Goal: Task Accomplishment & Management: Use online tool/utility

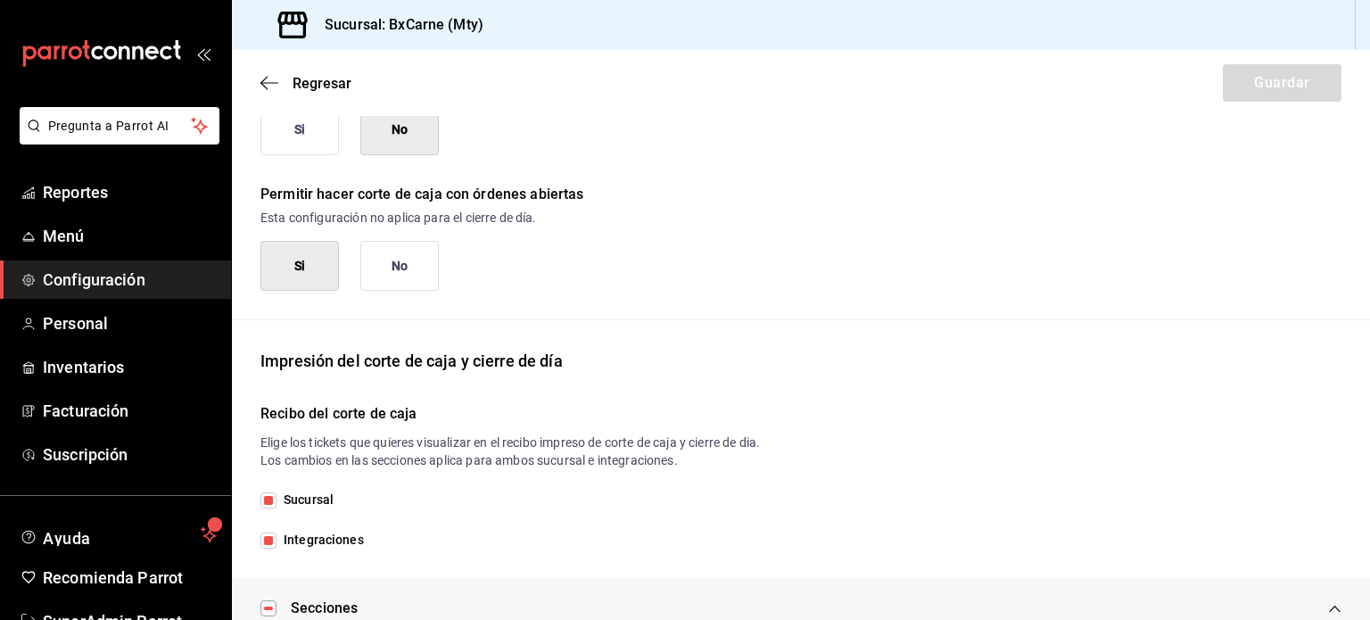
scroll to position [53, 0]
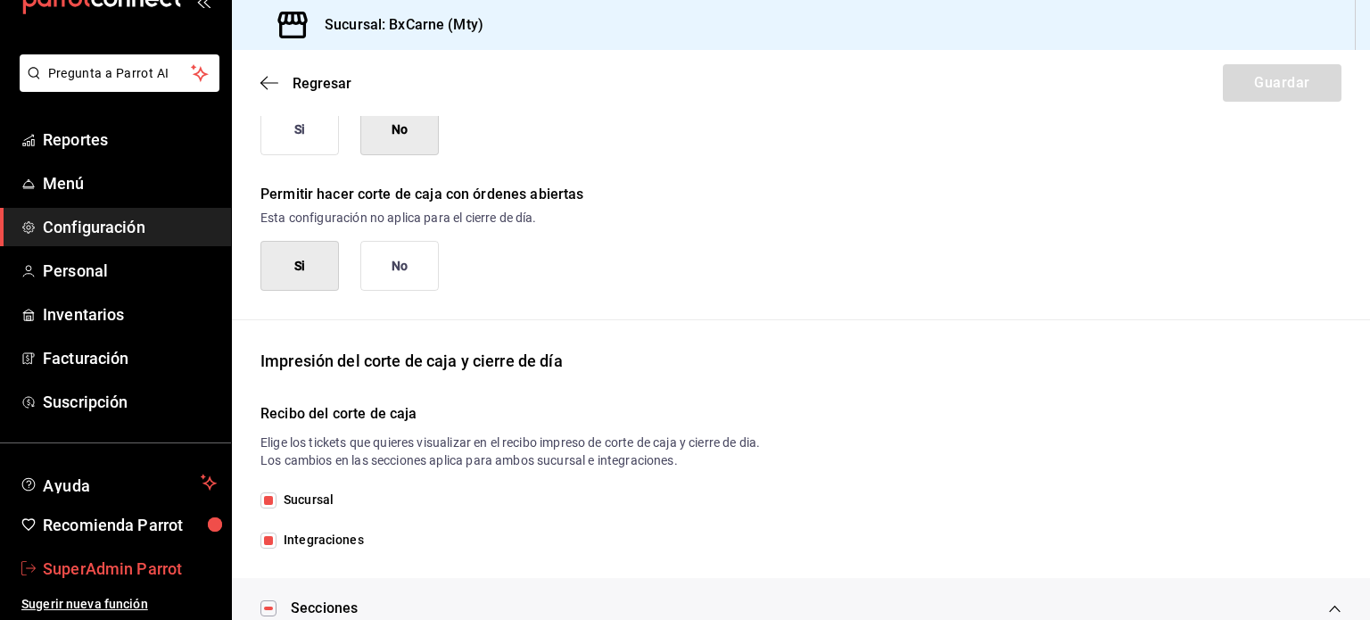
click at [134, 565] on span "SuperAdmin Parrot" at bounding box center [130, 569] width 174 height 24
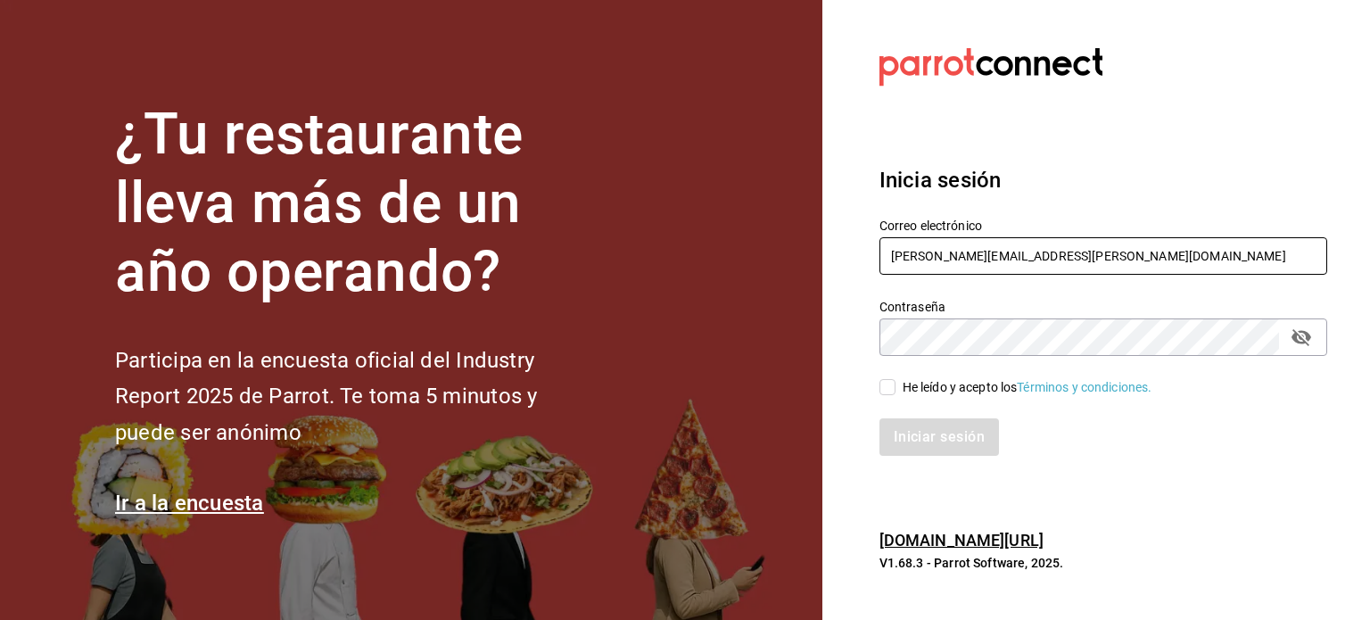
click at [1028, 238] on input "[PERSON_NAME][EMAIL_ADDRESS][PERSON_NAME][DOMAIN_NAME]" at bounding box center [1103, 255] width 448 height 37
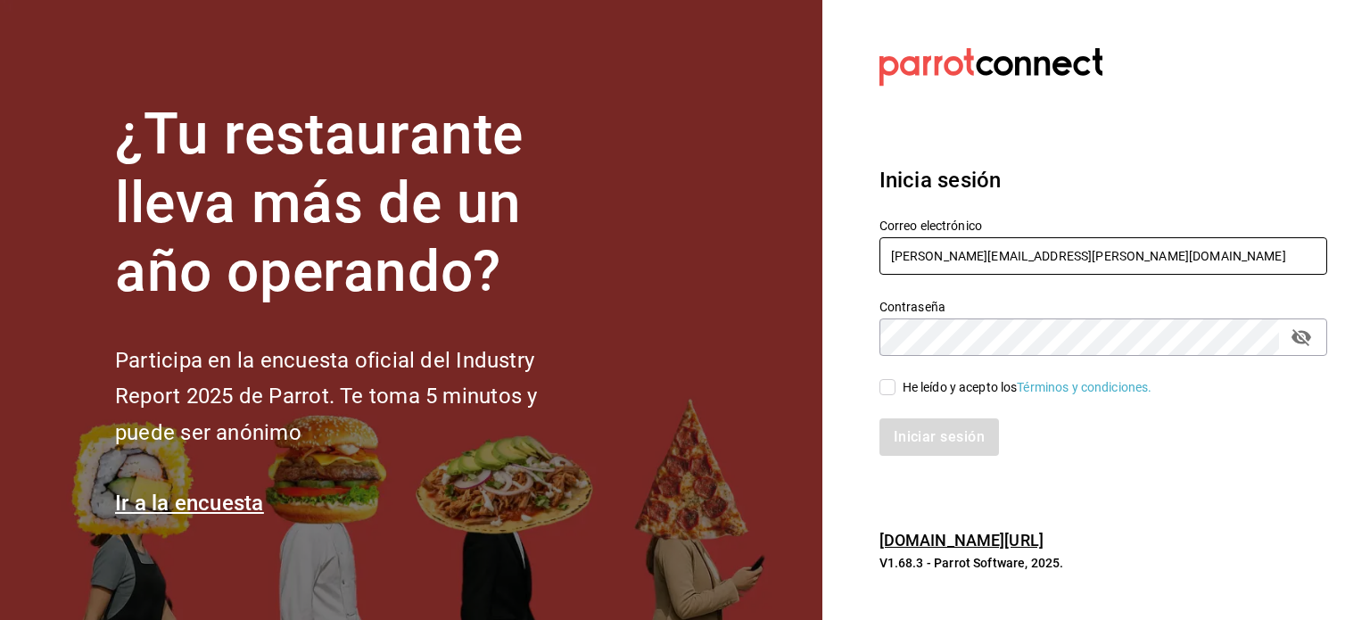
drag, startPoint x: 1028, startPoint y: 238, endPoint x: 999, endPoint y: 205, distance: 44.2
click at [999, 205] on div "Correo electrónico [PERSON_NAME][EMAIL_ADDRESS][PERSON_NAME][DOMAIN_NAME]" at bounding box center [1092, 236] width 469 height 81
paste input "[EMAIL_ADDRESS][DOMAIN_NAME]"
type input "[EMAIL_ADDRESS][DOMAIN_NAME]"
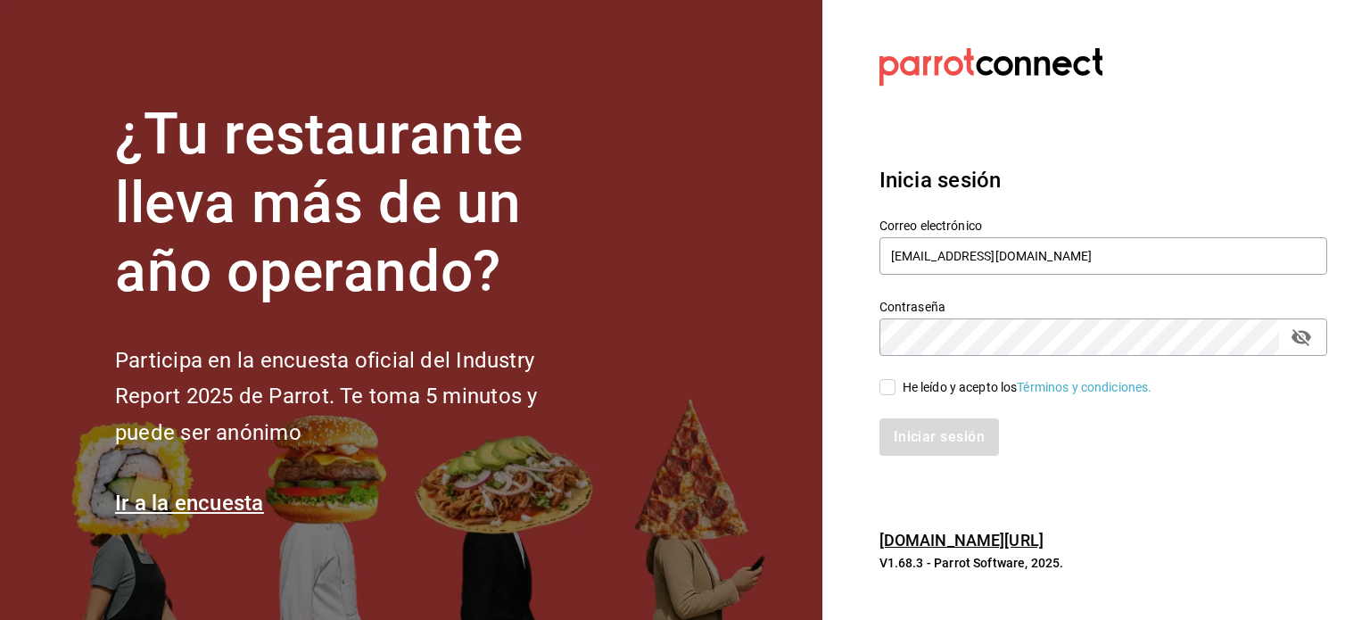
click at [999, 205] on div "Correo electrónico [EMAIL_ADDRESS][DOMAIN_NAME]" at bounding box center [1092, 236] width 469 height 81
click at [866, 78] on section "Datos incorrectos. Verifica que tu Correo o Contraseña estén bien escritos. Ini…" at bounding box center [1096, 310] width 548 height 620
click at [968, 400] on div "Iniciar sesión" at bounding box center [1092, 426] width 469 height 59
click at [928, 376] on div "He leído y acepto los Términos y condiciones." at bounding box center [1092, 376] width 469 height 41
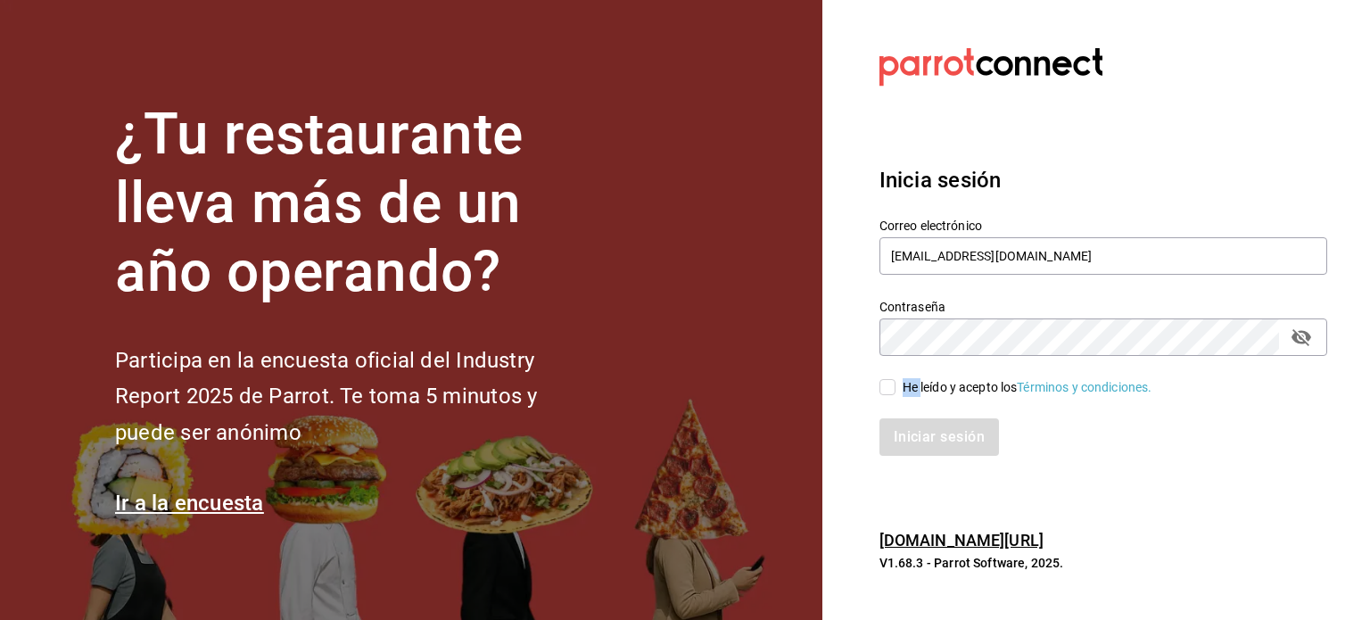
click at [879, 380] on input "He leído y acepto los Términos y condiciones." at bounding box center [887, 387] width 16 height 16
checkbox input "true"
click at [930, 444] on button "Iniciar sesión" at bounding box center [939, 436] width 121 height 37
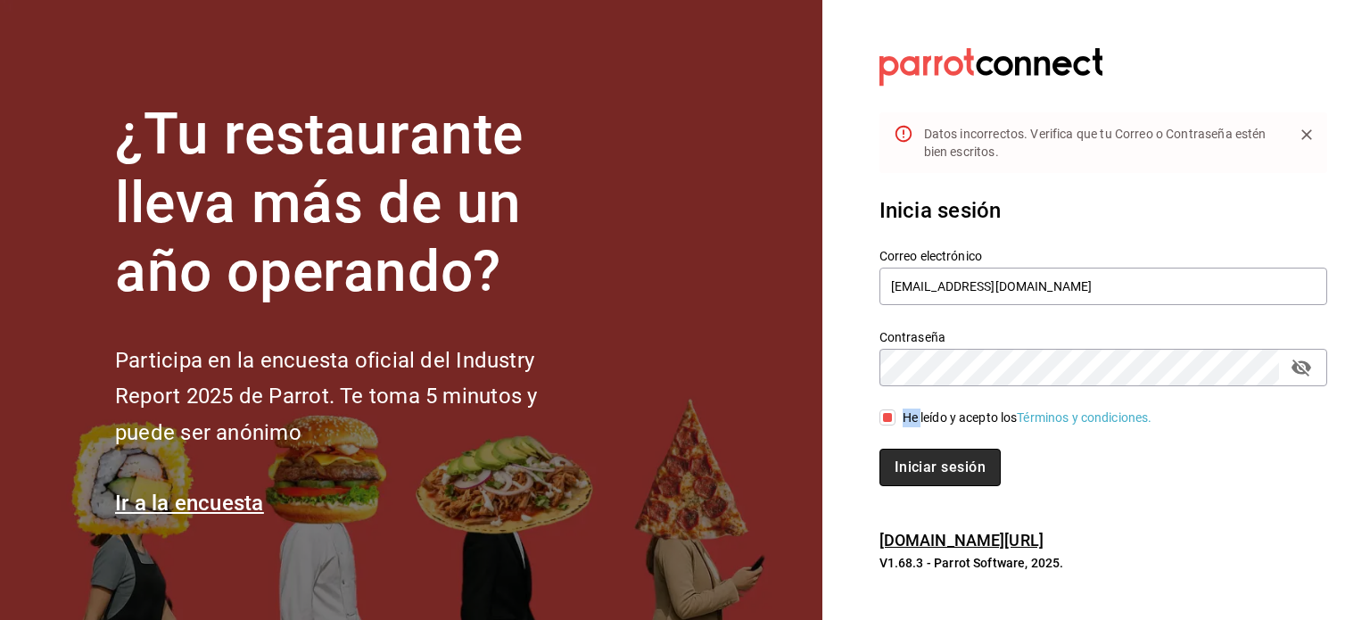
click at [943, 470] on button "Iniciar sesión" at bounding box center [939, 467] width 121 height 37
click at [461, 26] on section "¿Tu restaurante lleva más de un año operando? Participa en la encuesta oficial …" at bounding box center [411, 310] width 822 height 620
click at [1297, 360] on icon "passwordField" at bounding box center [1301, 367] width 21 height 21
click at [909, 462] on button "Iniciar sesión" at bounding box center [939, 467] width 121 height 37
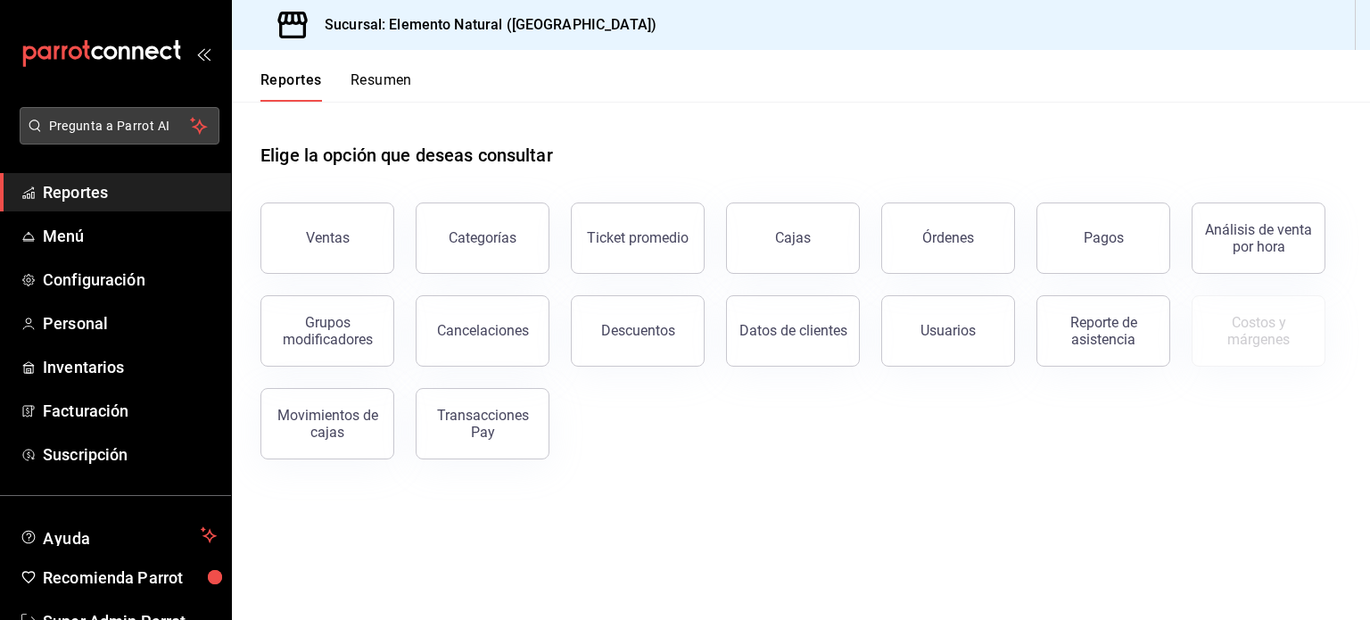
click at [152, 131] on span "Pregunta a Parrot AI" at bounding box center [120, 126] width 142 height 19
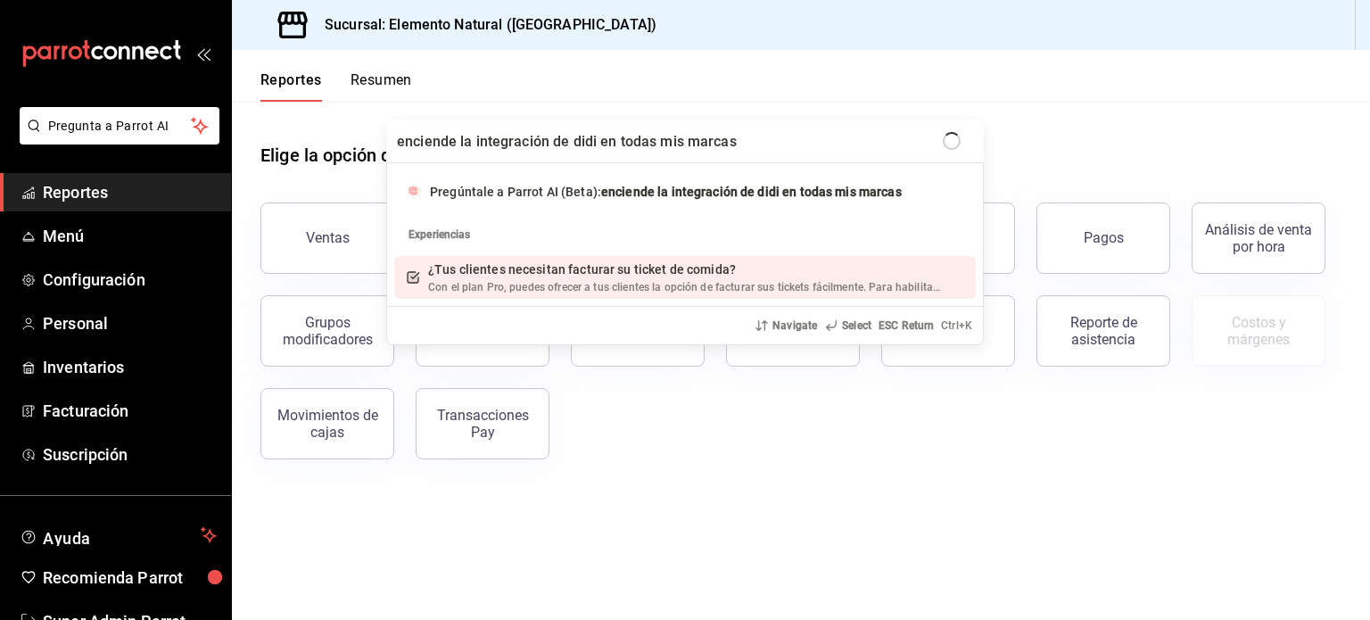
type input "enciende la integración de didi en todas mis marcas"
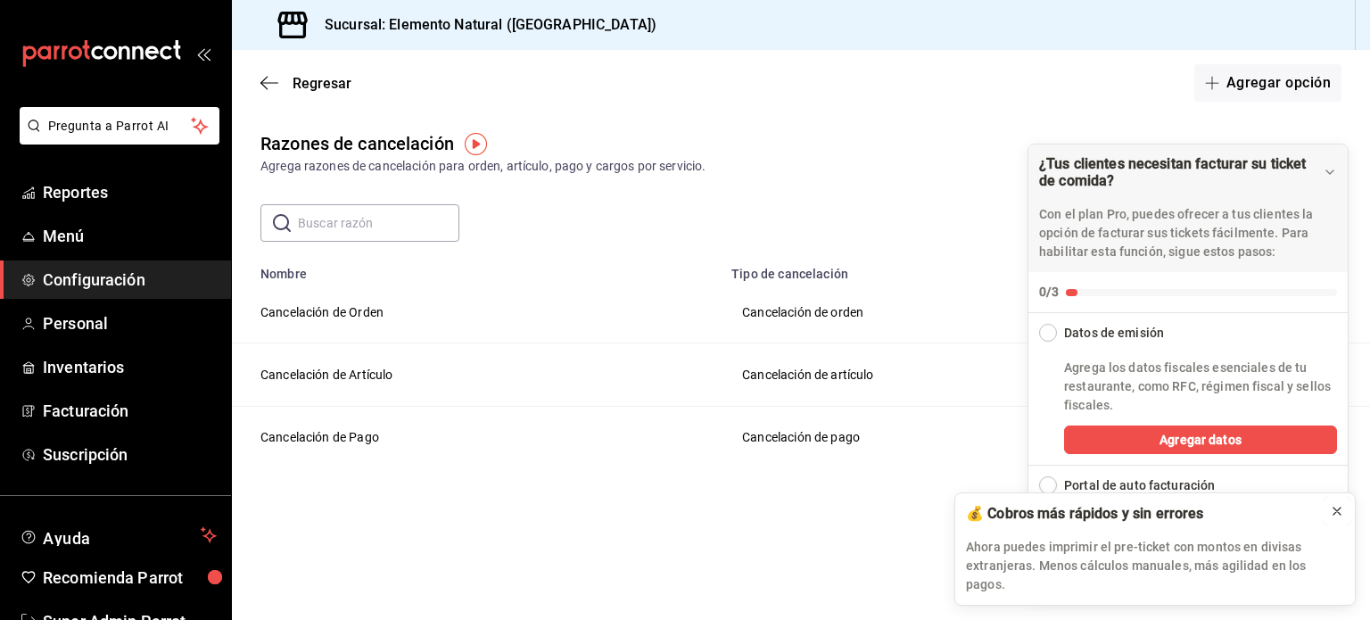
click at [1338, 515] on icon at bounding box center [1336, 511] width 7 height 7
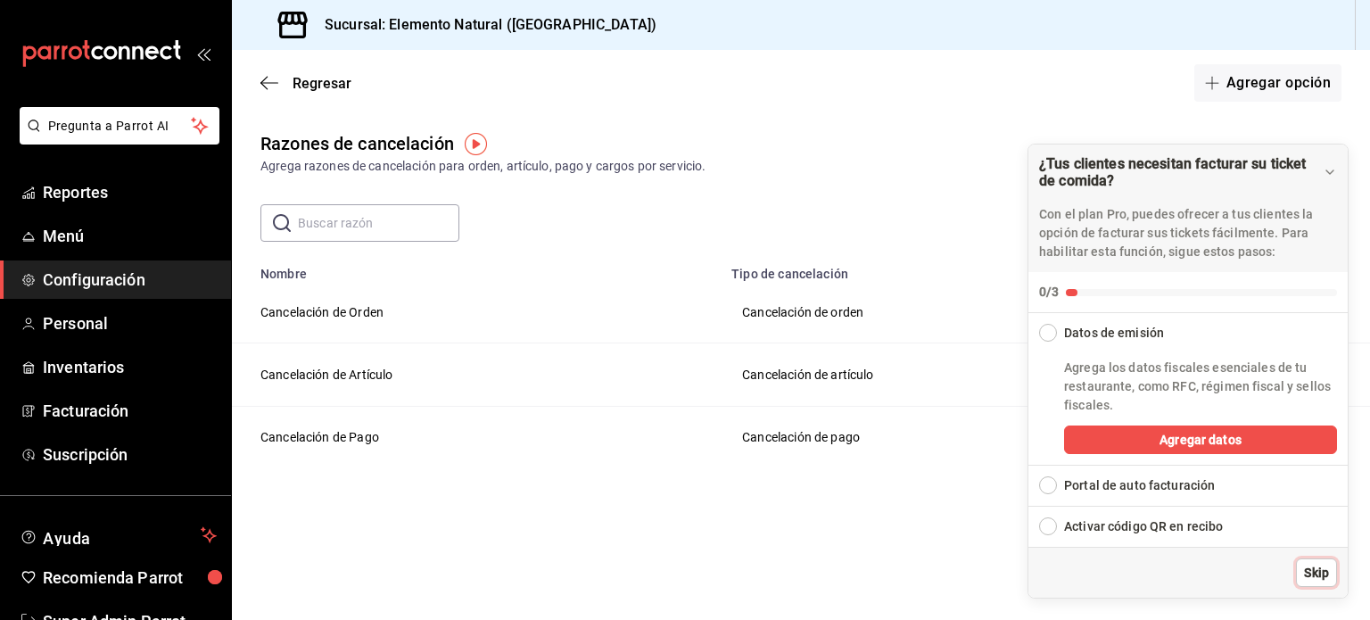
click at [1321, 573] on span "Skip" at bounding box center [1316, 573] width 25 height 19
drag, startPoint x: 1321, startPoint y: 573, endPoint x: 649, endPoint y: 268, distance: 737.3
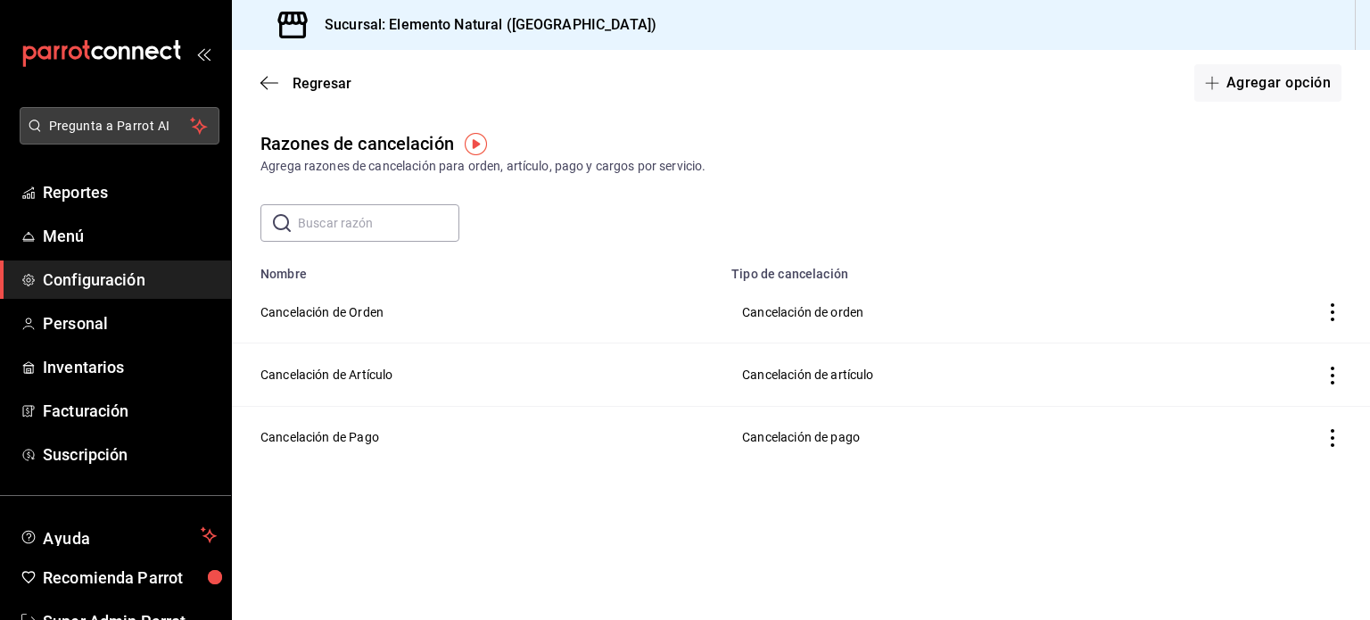
click at [89, 128] on span "Pregunta a Parrot AI" at bounding box center [120, 126] width 142 height 19
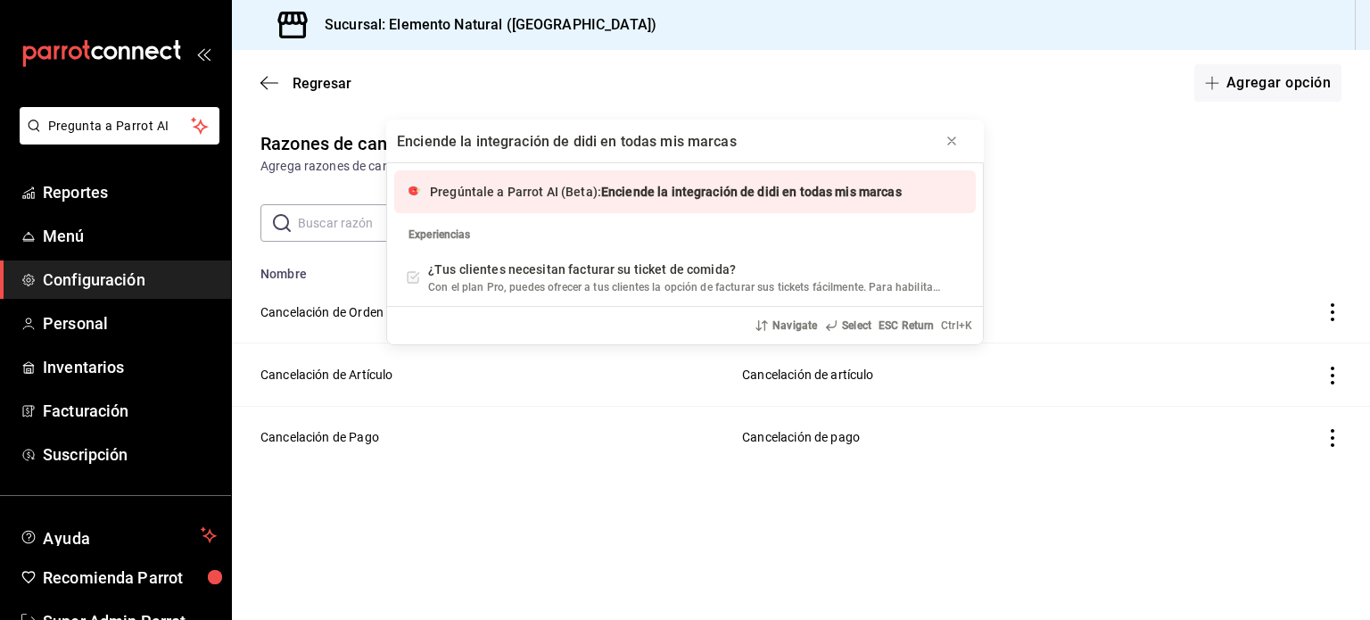
type input "Enciende la integración de didi en todas mis marcas"
click at [549, 206] on div "Pregúntale a Parrot AI (Beta): Enciende la integración de didi en todas mis mar…" at bounding box center [685, 191] width 582 height 43
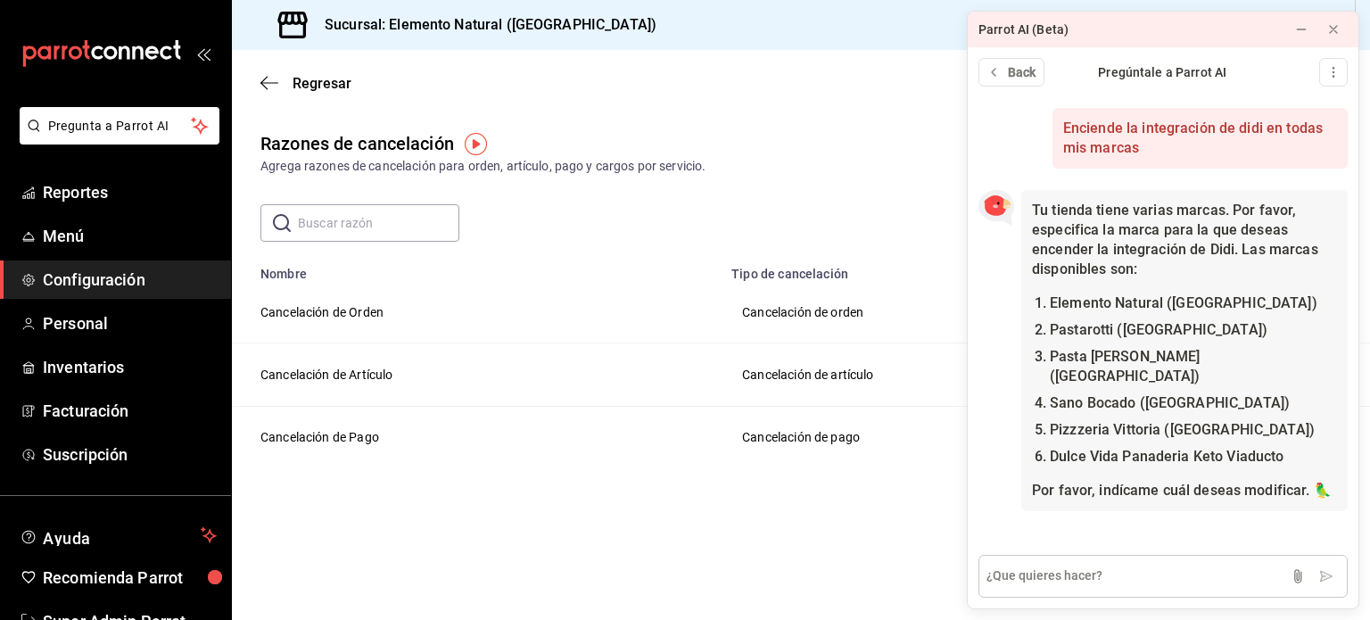
click at [1120, 577] on textarea at bounding box center [1162, 576] width 369 height 43
type textarea "todas"
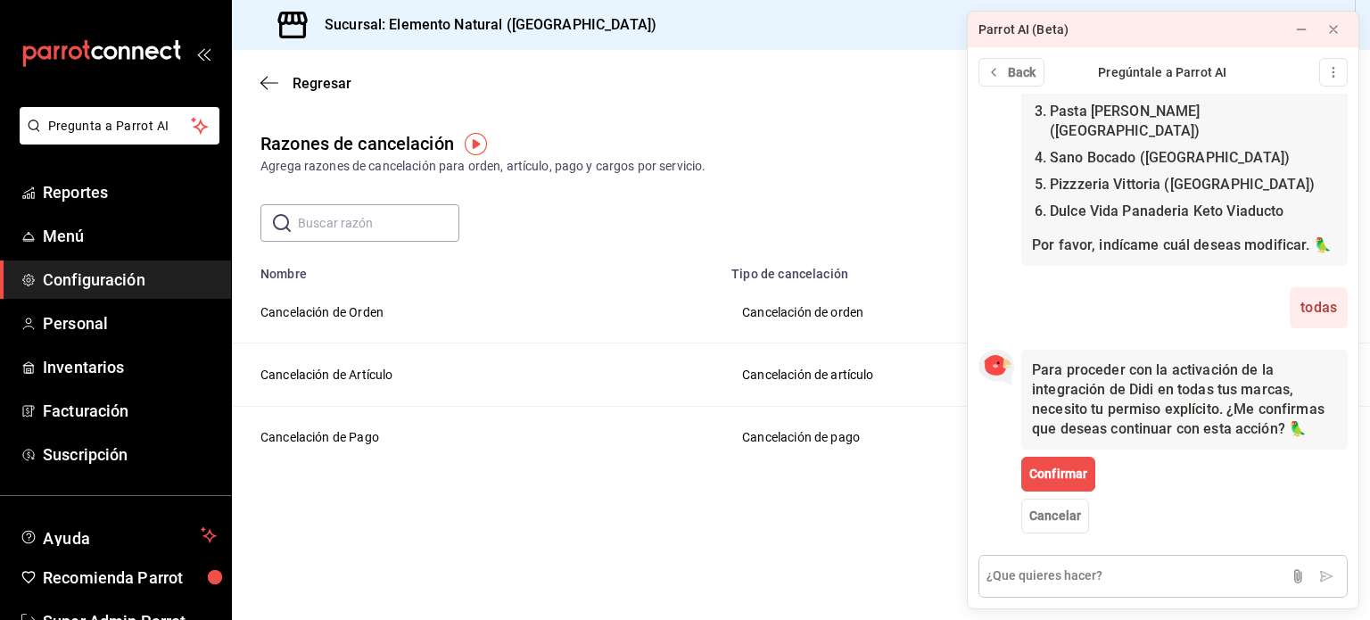
scroll to position [269, 0]
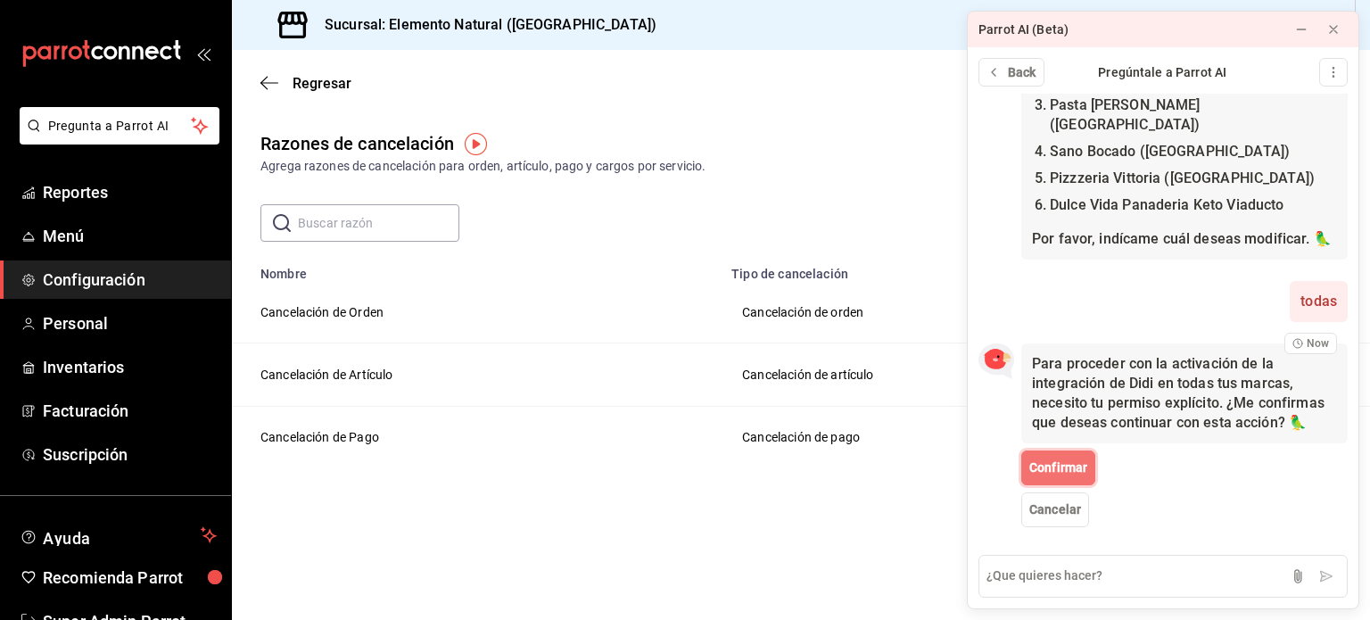
click at [1077, 474] on span "Confirmar" at bounding box center [1058, 467] width 58 height 19
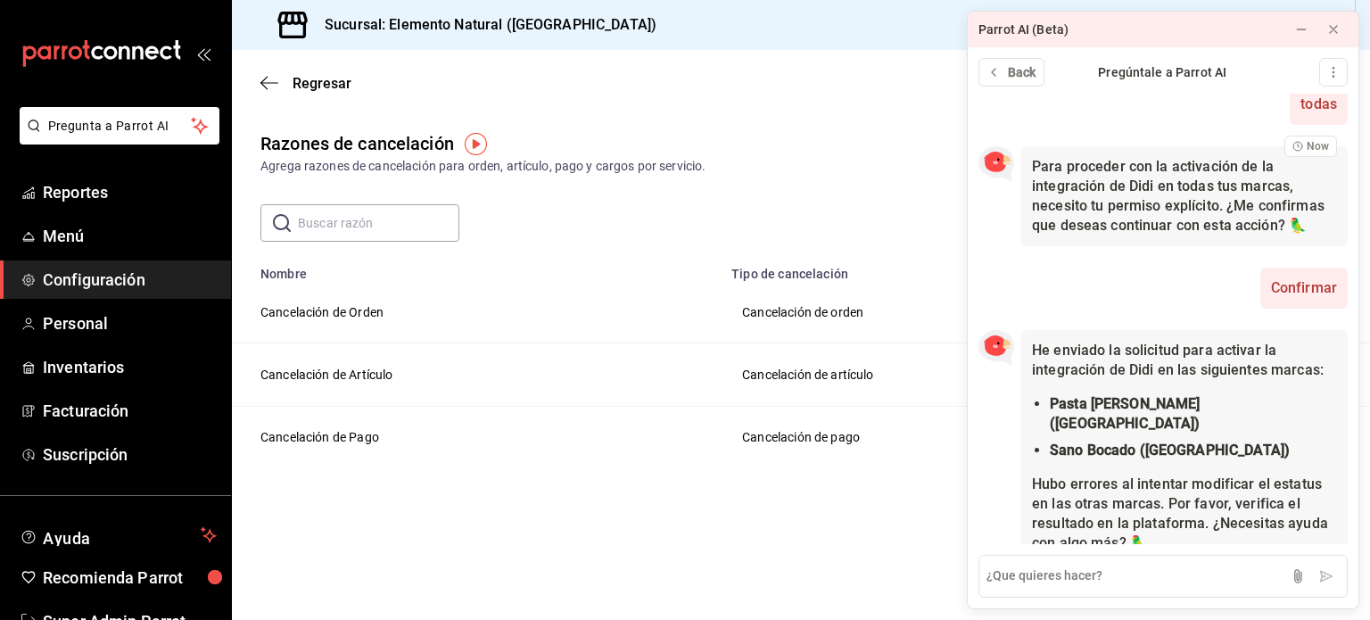
scroll to position [484, 0]
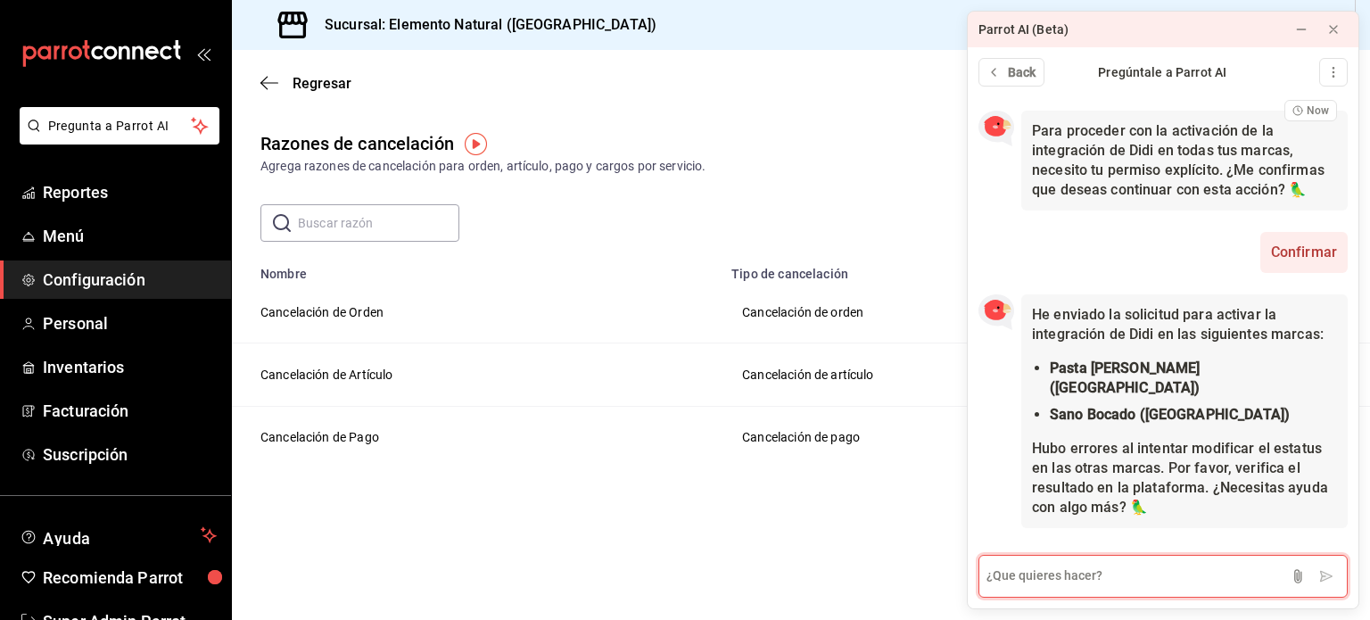
click at [1126, 571] on textarea at bounding box center [1162, 576] width 369 height 43
type textarea "w"
type textarea "es todo"
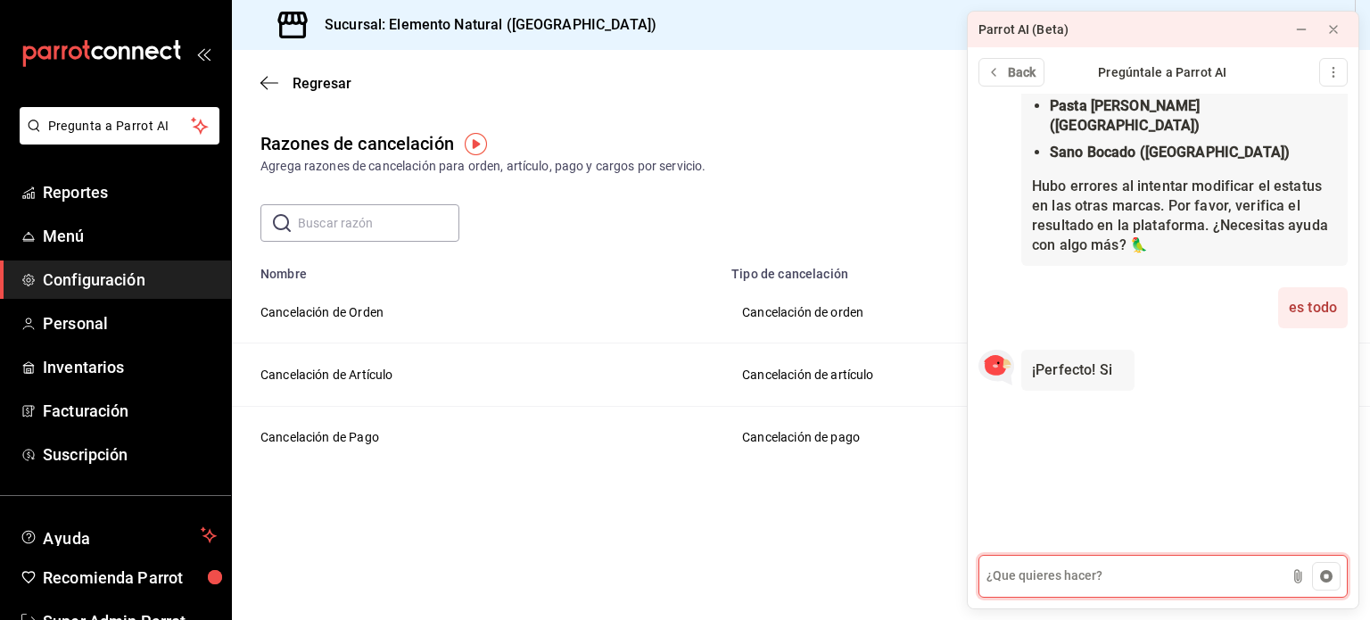
scroll to position [648, 0]
